Goal: Task Accomplishment & Management: Use online tool/utility

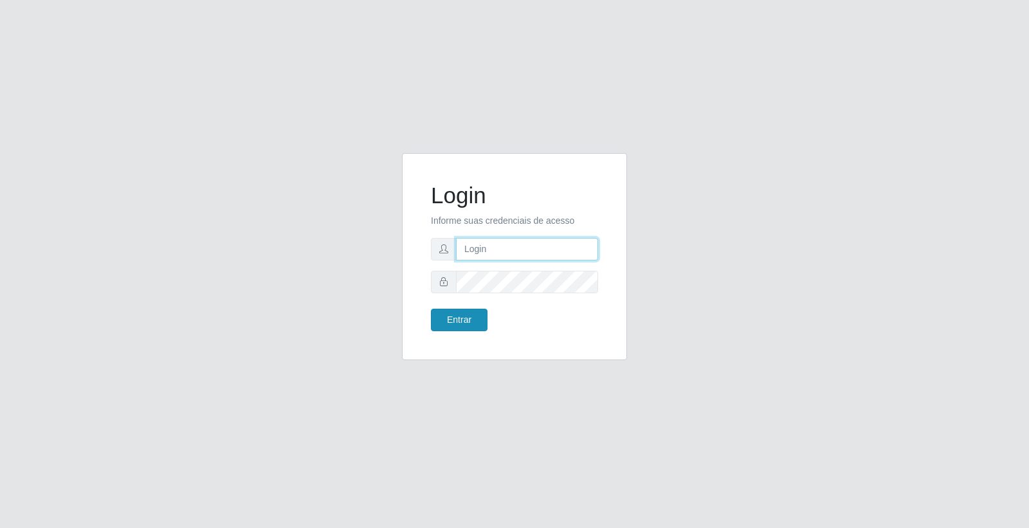
type input "elvis@casatudo"
click at [459, 318] on button "Entrar" at bounding box center [459, 320] width 57 height 23
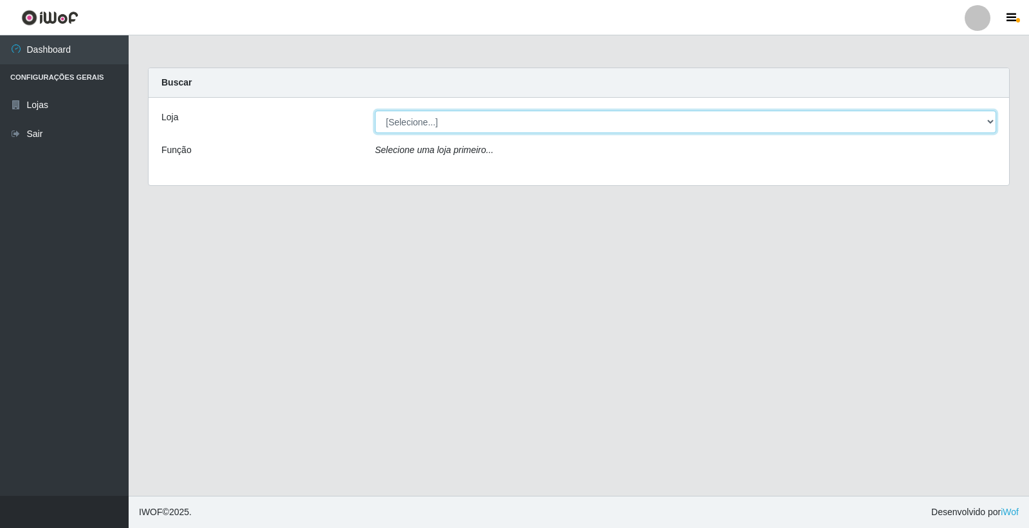
click at [410, 124] on select "[Selecione...] Casatudo BR" at bounding box center [685, 122] width 621 height 23
click at [375, 111] on select "[Selecione...] Casatudo BR" at bounding box center [685, 122] width 621 height 23
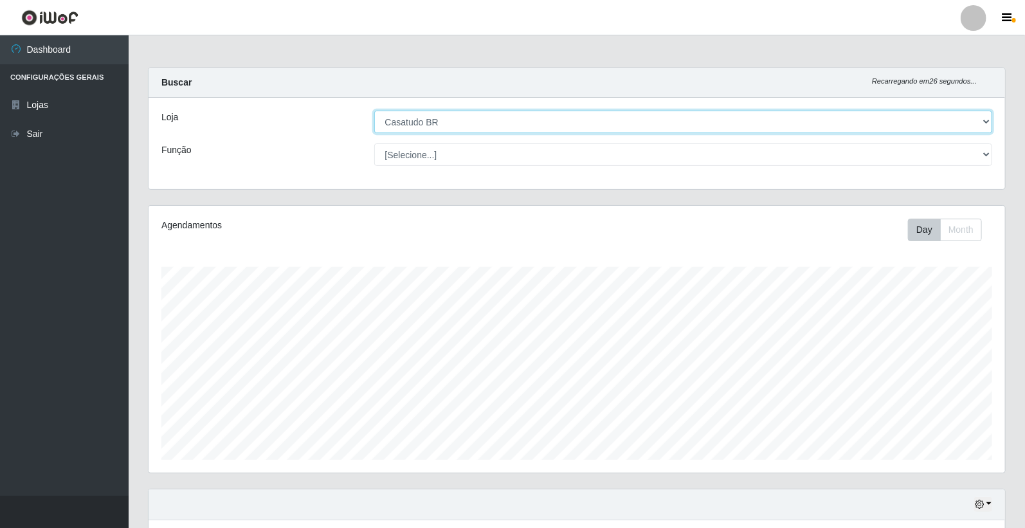
scroll to position [266, 857]
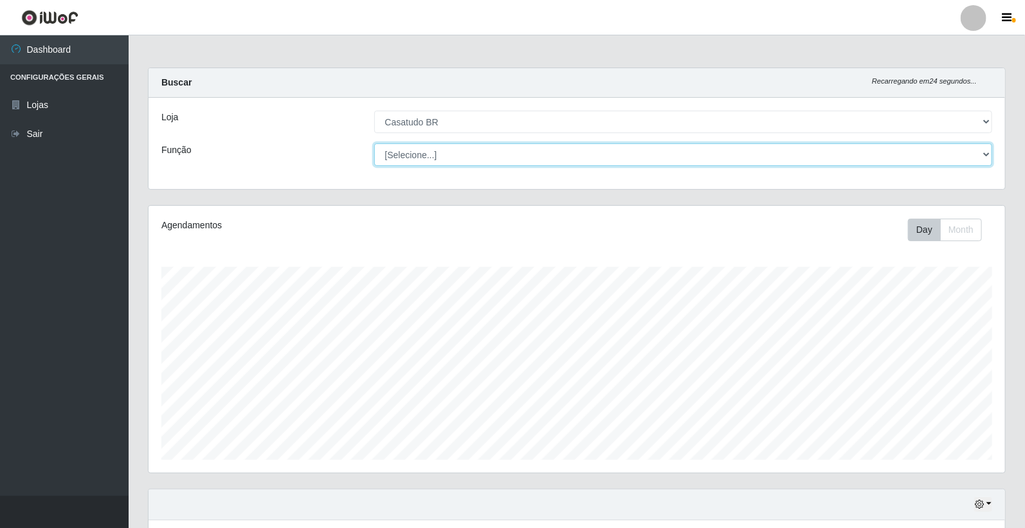
click at [433, 155] on select "[Selecione...] Auxiliar de Estoque Auxiliar de Estoque + Auxiliar de Estoque ++…" at bounding box center [683, 154] width 619 height 23
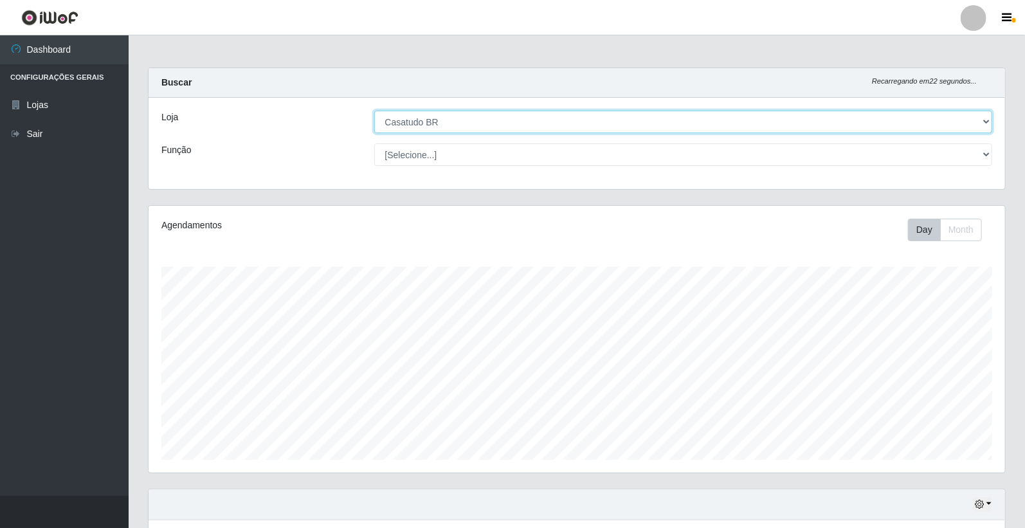
click at [445, 121] on select "[Selecione...] Casatudo BR" at bounding box center [683, 122] width 619 height 23
click at [375, 111] on select "[Selecione...] Casatudo BR" at bounding box center [683, 122] width 619 height 23
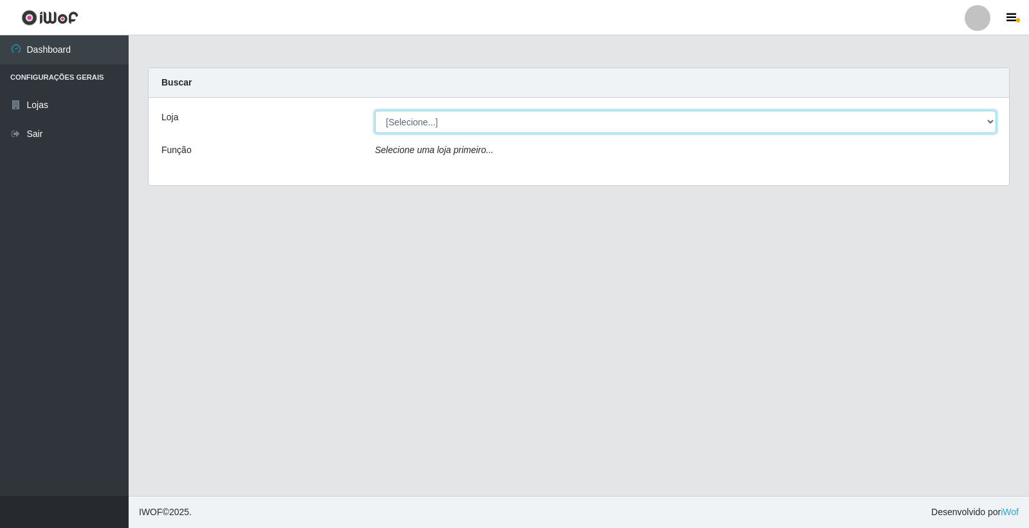
click at [421, 129] on select "[Selecione...] Casatudo BR" at bounding box center [685, 122] width 621 height 23
select select "197"
click at [375, 111] on select "[Selecione...] Casatudo BR" at bounding box center [685, 122] width 621 height 23
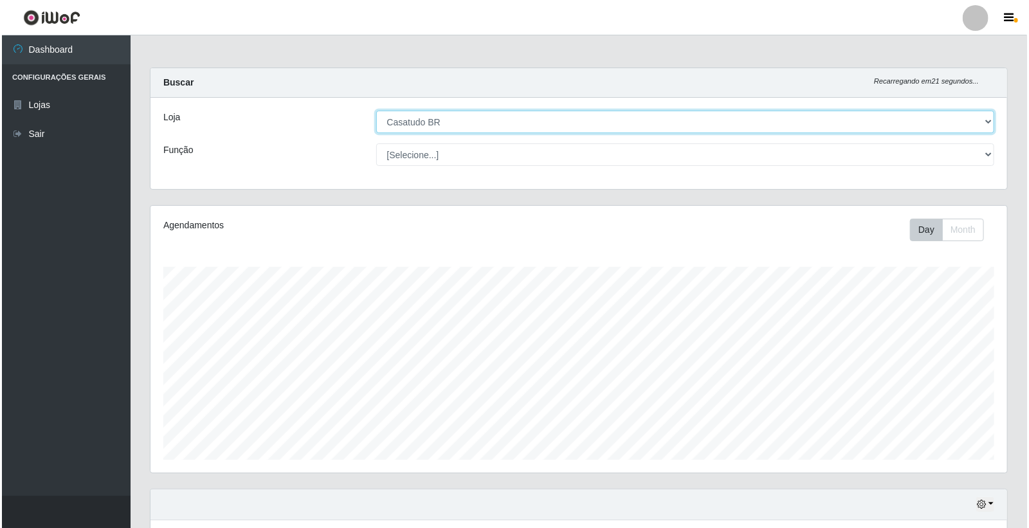
scroll to position [212, 0]
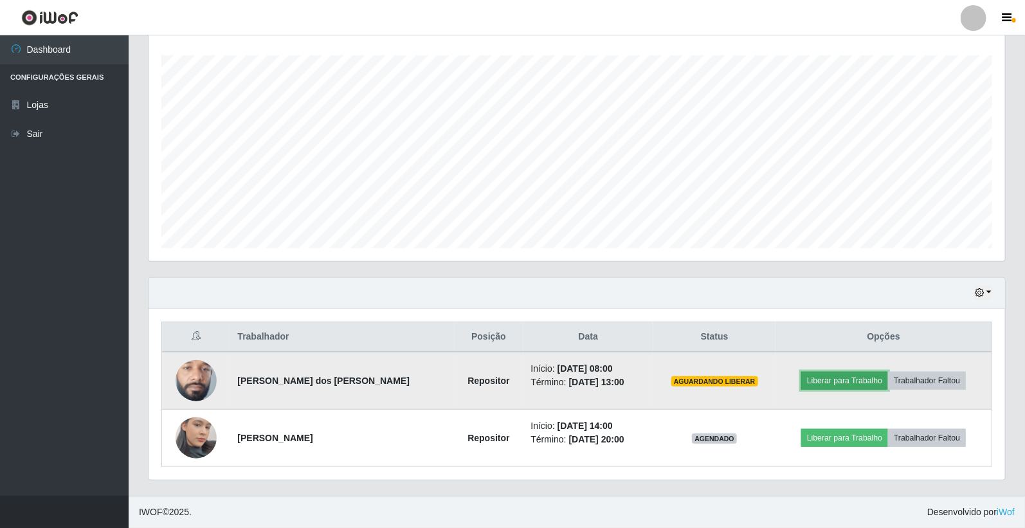
click at [866, 376] on button "Liberar para Trabalho" at bounding box center [845, 381] width 87 height 18
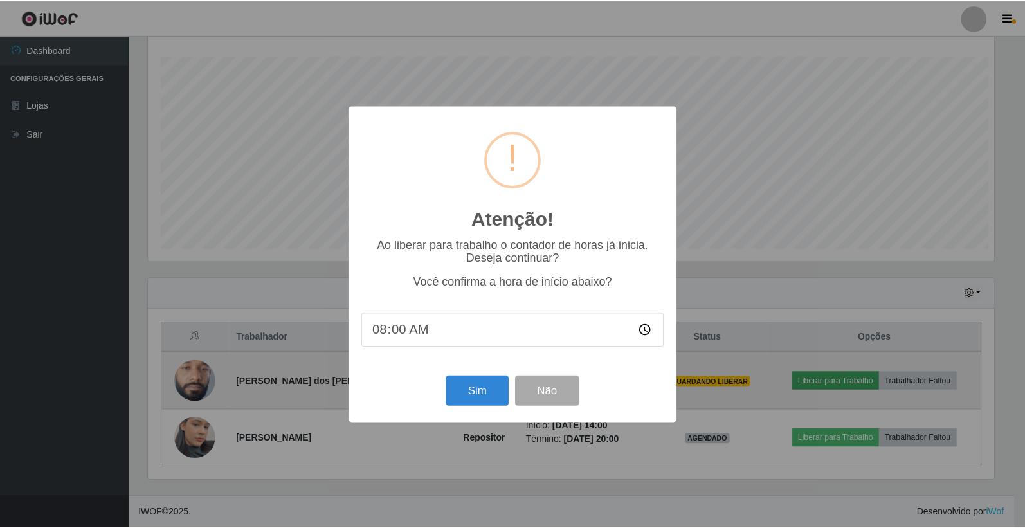
scroll to position [266, 849]
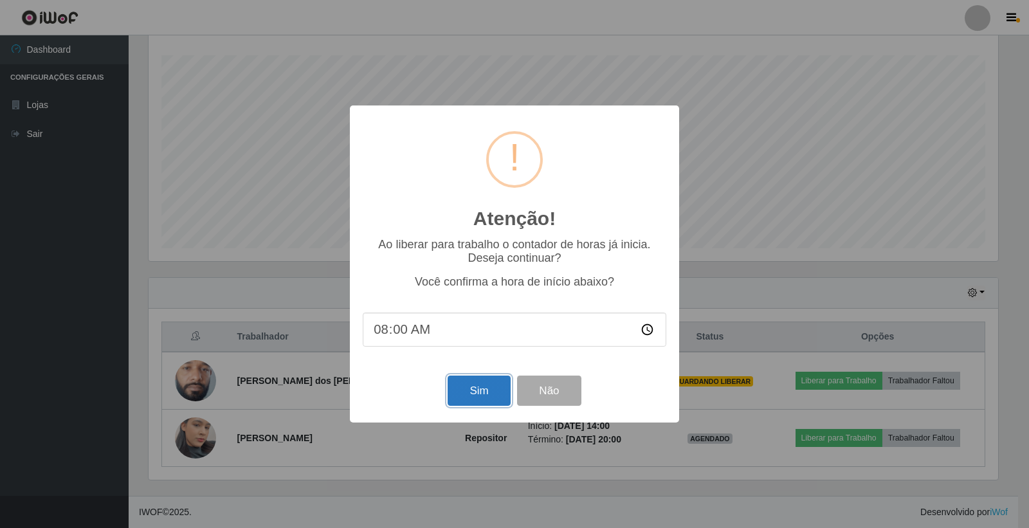
click at [483, 383] on button "Sim" at bounding box center [479, 391] width 62 height 30
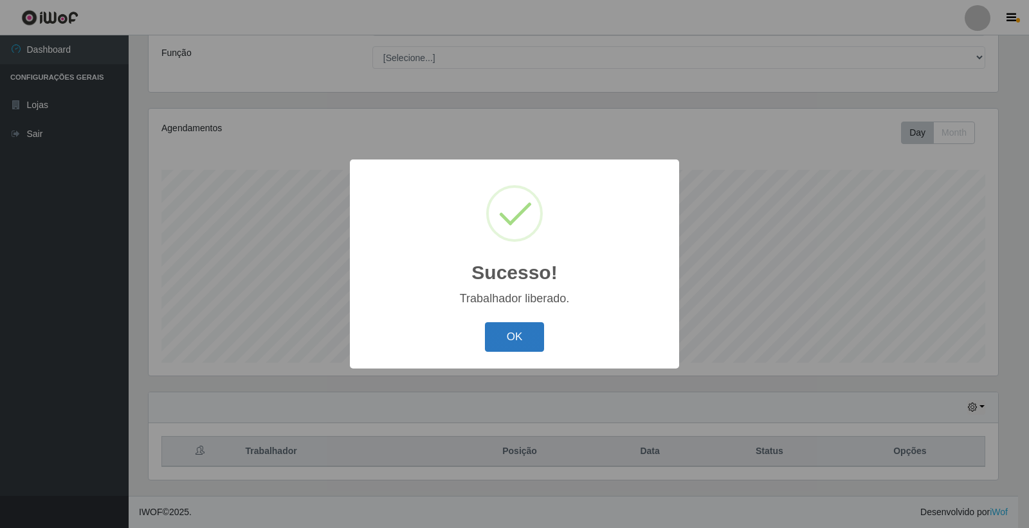
click at [513, 348] on button "OK" at bounding box center [515, 337] width 60 height 30
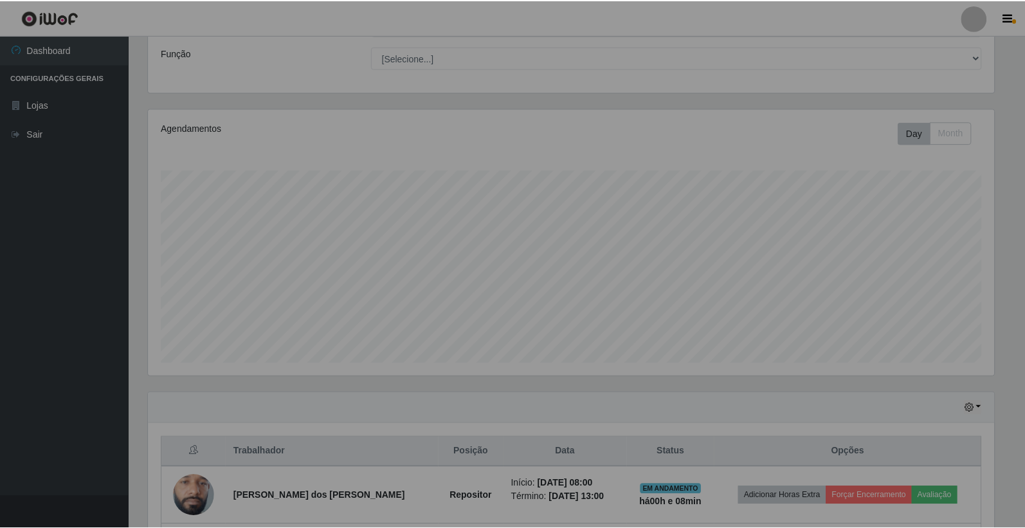
scroll to position [266, 857]
